Goal: Task Accomplishment & Management: Manage account settings

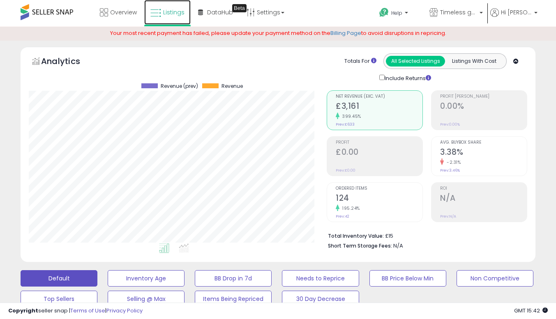
click at [161, 17] on icon at bounding box center [155, 13] width 11 height 11
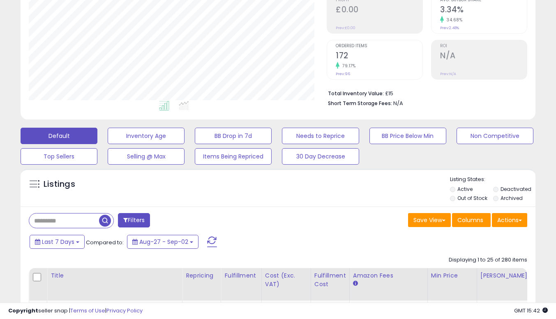
scroll to position [205, 0]
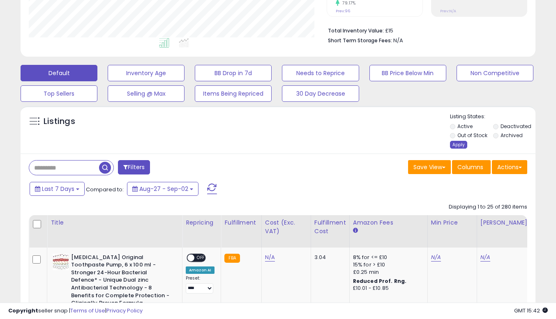
click at [457, 144] on div "Apply" at bounding box center [458, 145] width 17 height 8
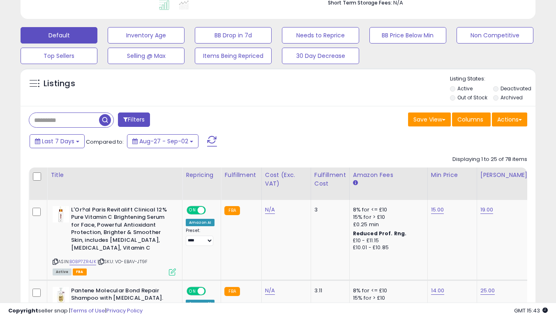
scroll to position [284, 0]
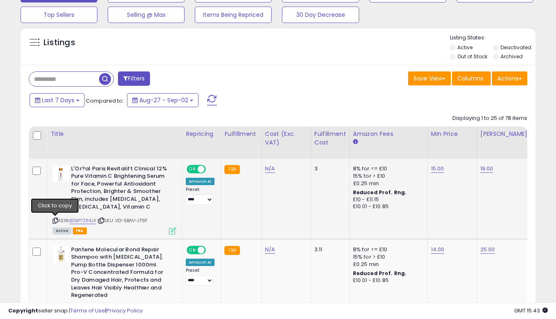
click at [53, 218] on icon at bounding box center [55, 220] width 5 height 5
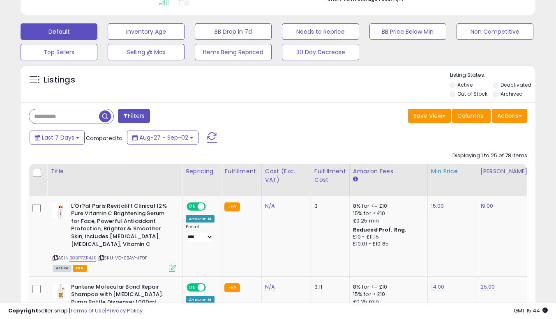
scroll to position [273, 0]
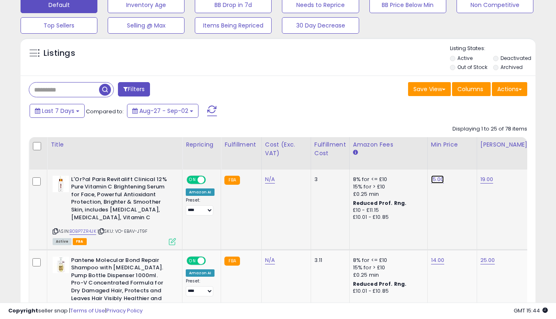
click at [433, 176] on link "15.00" at bounding box center [437, 179] width 13 height 8
type input "*****"
click at [434, 179] on link "15.00" at bounding box center [437, 179] width 13 height 8
type input "*****"
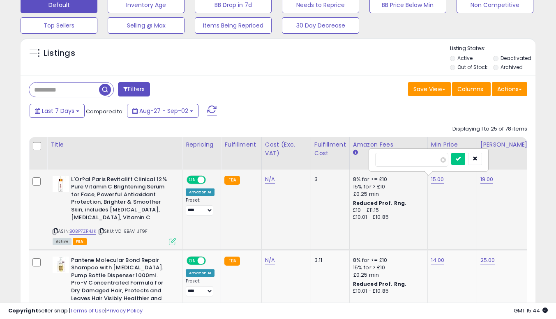
click button "submit" at bounding box center [458, 159] width 14 height 12
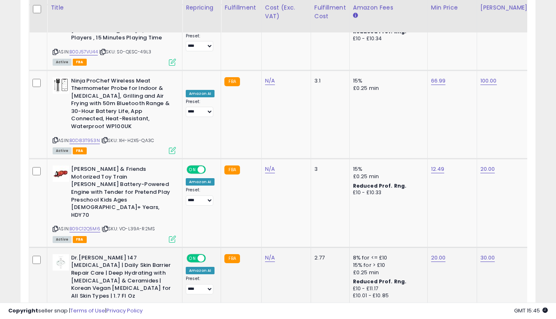
scroll to position [1967, 0]
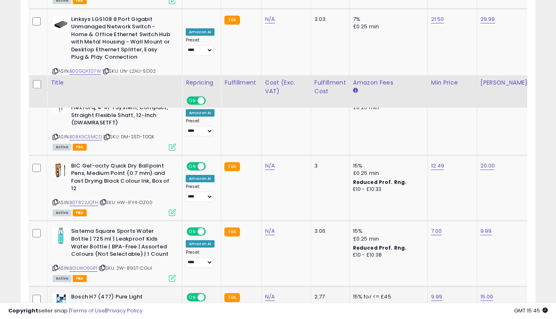
scroll to position [1844, 0]
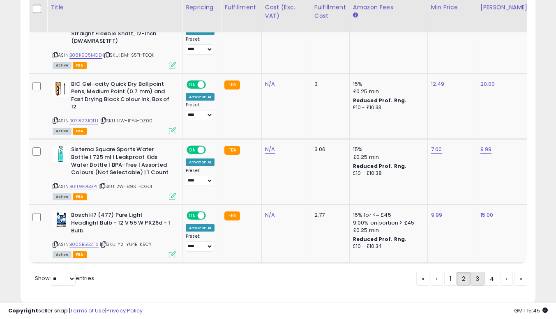
click at [472, 272] on link "3" at bounding box center [477, 279] width 14 height 14
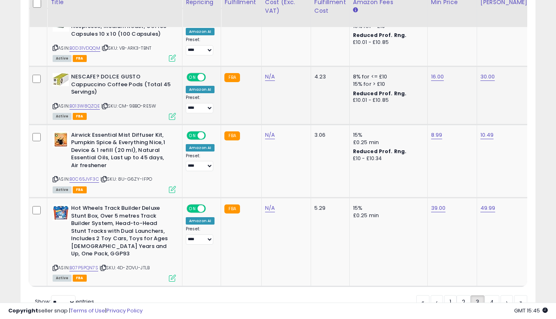
scroll to position [1783, 0]
